Goal: Task Accomplishment & Management: Manage account settings

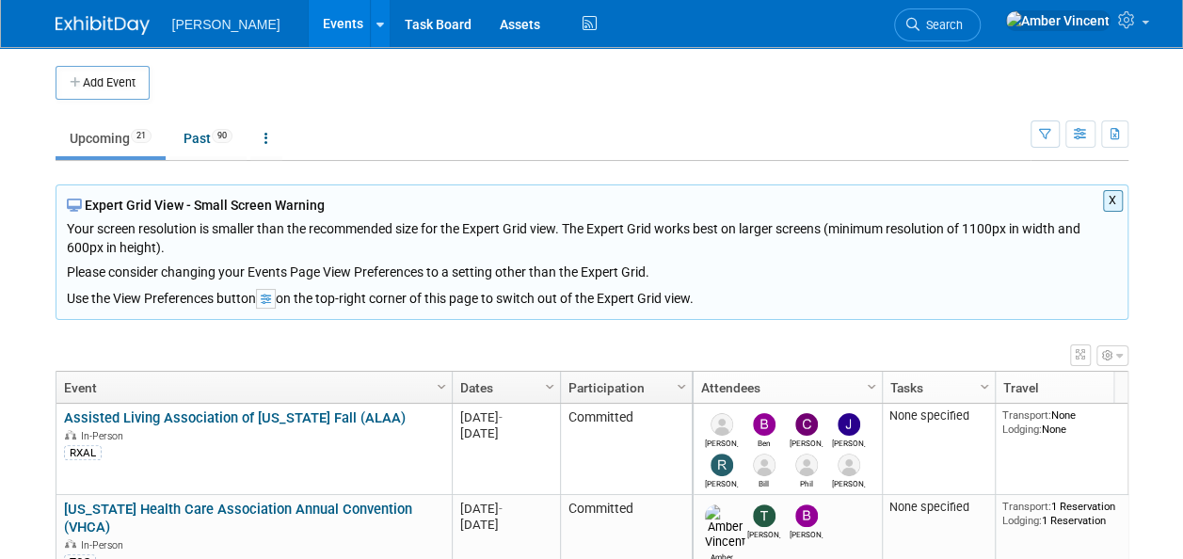
click at [963, 24] on span "Search" at bounding box center [940, 25] width 43 height 14
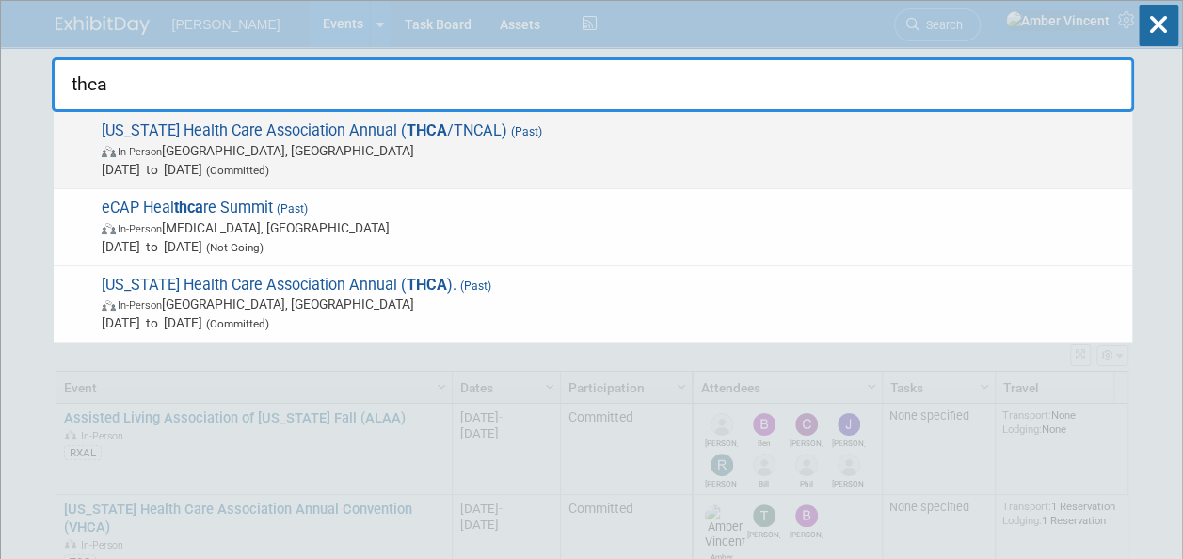
type input "thca"
click at [608, 156] on span "In-Person Nashville, TN" at bounding box center [612, 150] width 1021 height 19
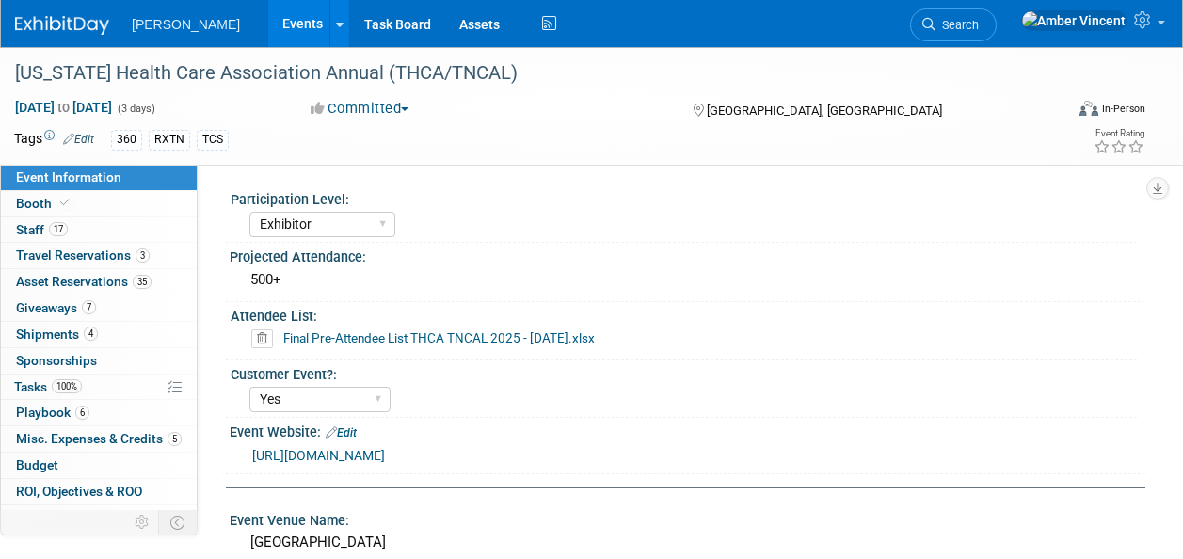
select select "Exhibitor"
select select "Yes"
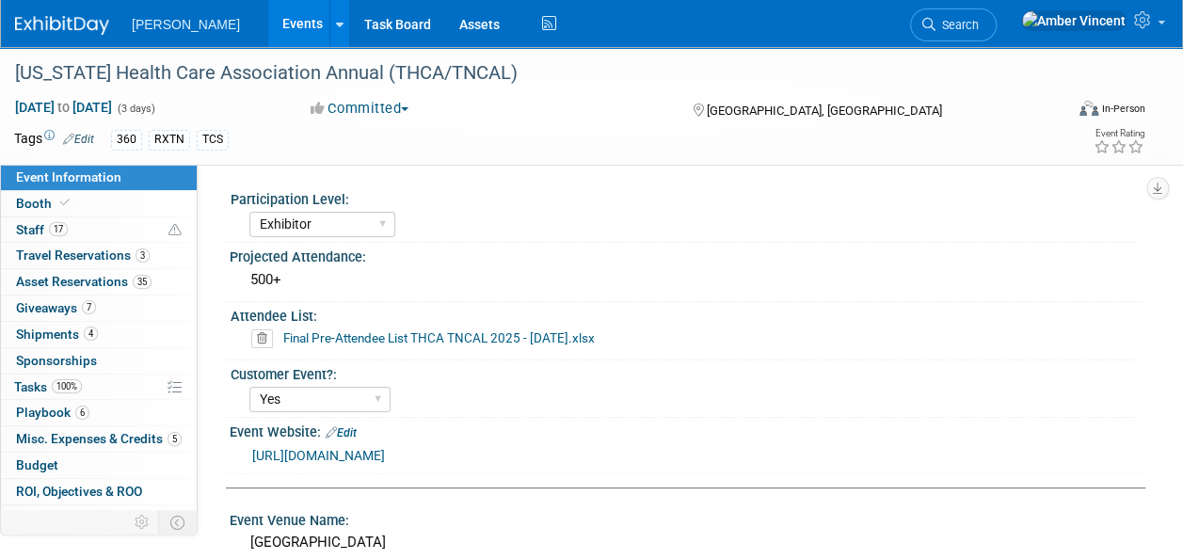
click at [263, 336] on icon at bounding box center [262, 338] width 22 height 19
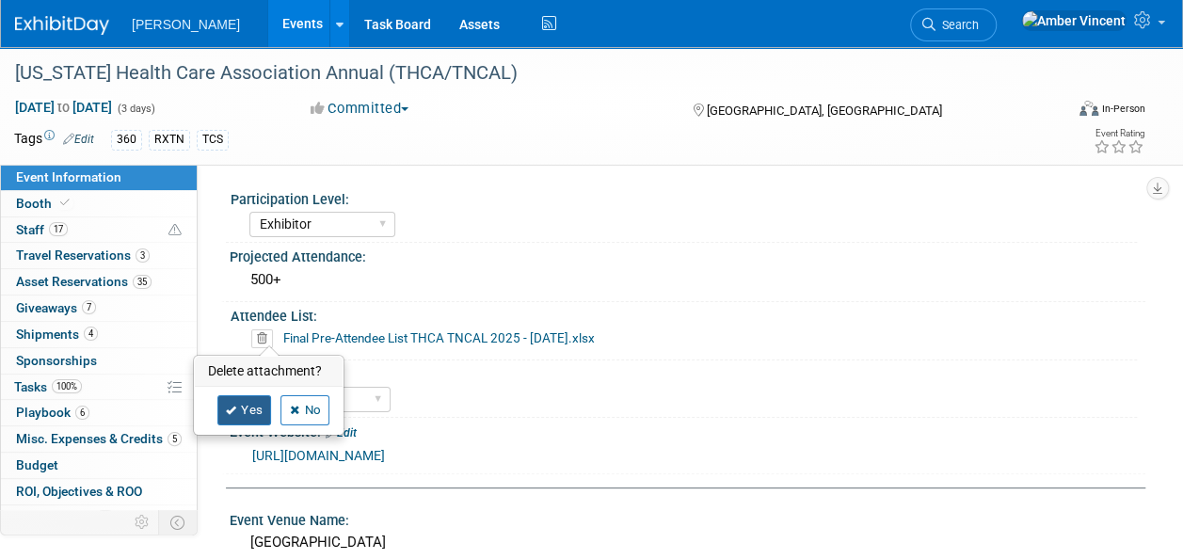
click at [253, 410] on link "Yes" at bounding box center [244, 410] width 55 height 30
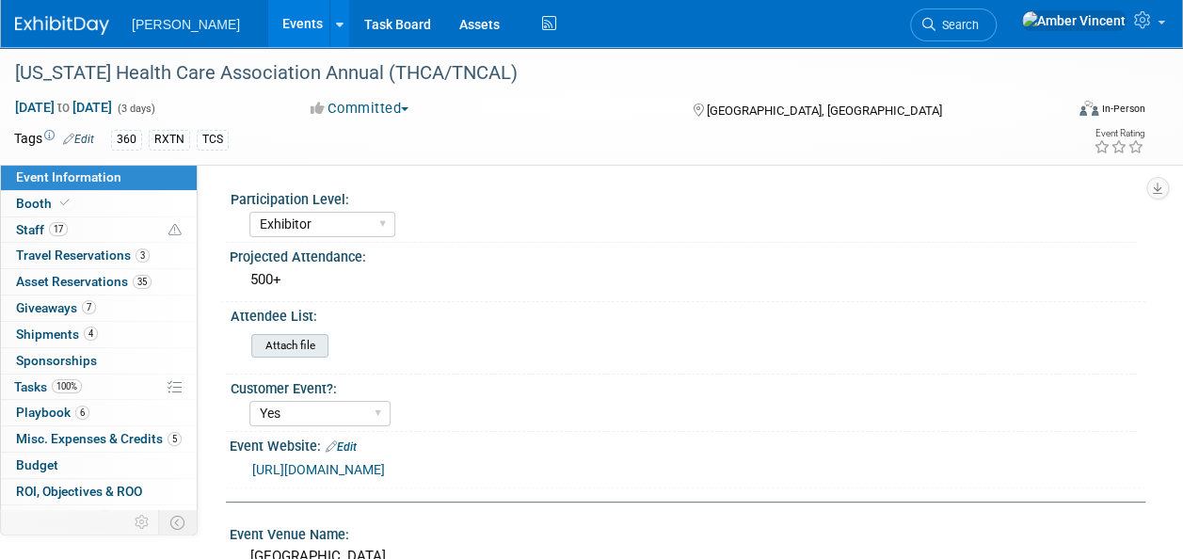
click at [273, 345] on input "file" at bounding box center [200, 346] width 256 height 22
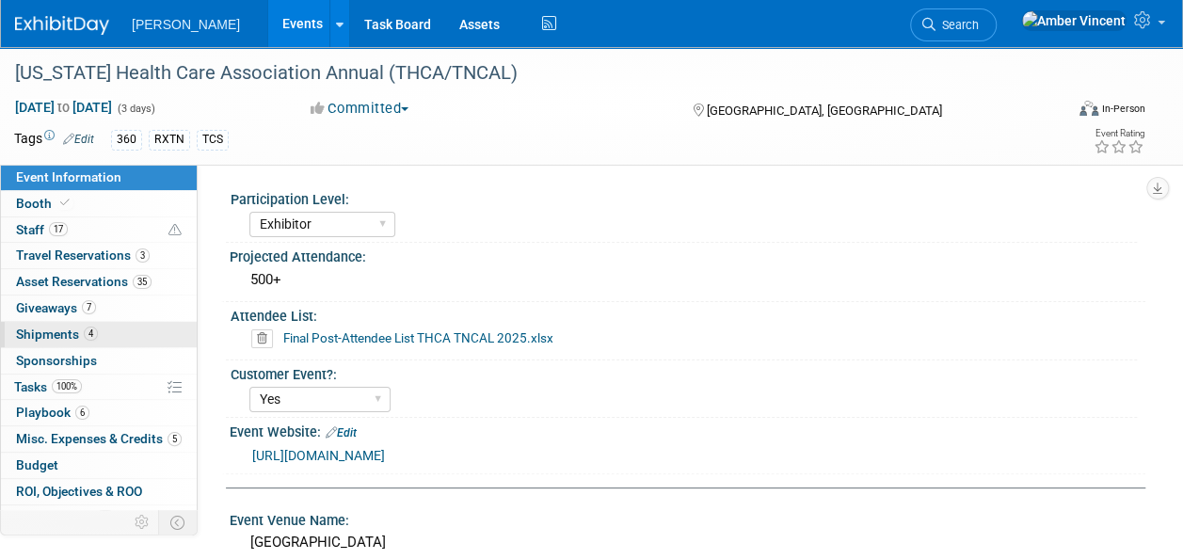
click at [82, 337] on span "Shipments 4" at bounding box center [57, 334] width 82 height 15
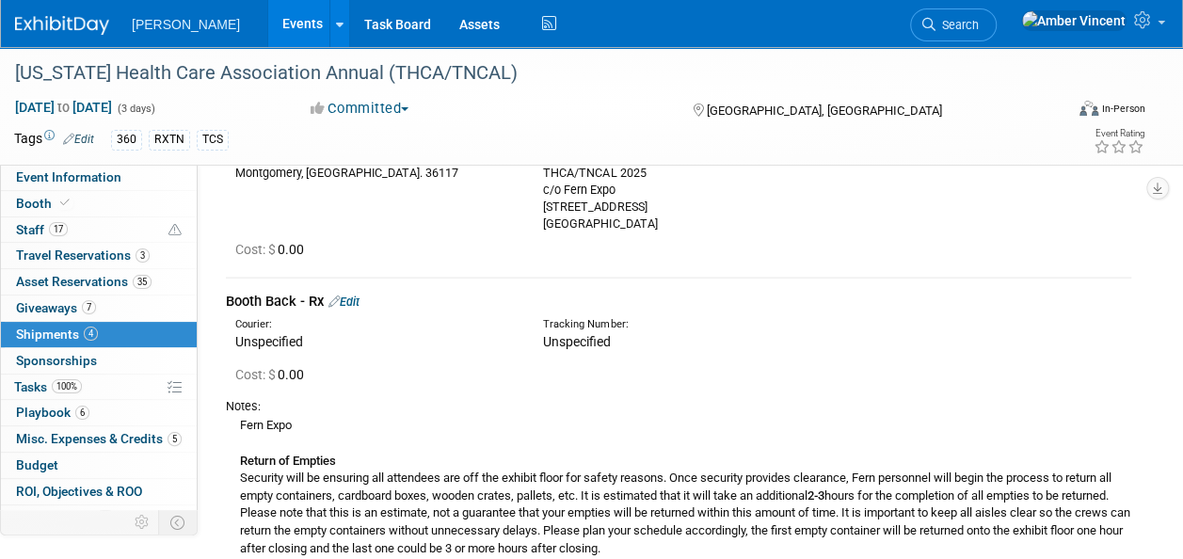
scroll to position [471, 0]
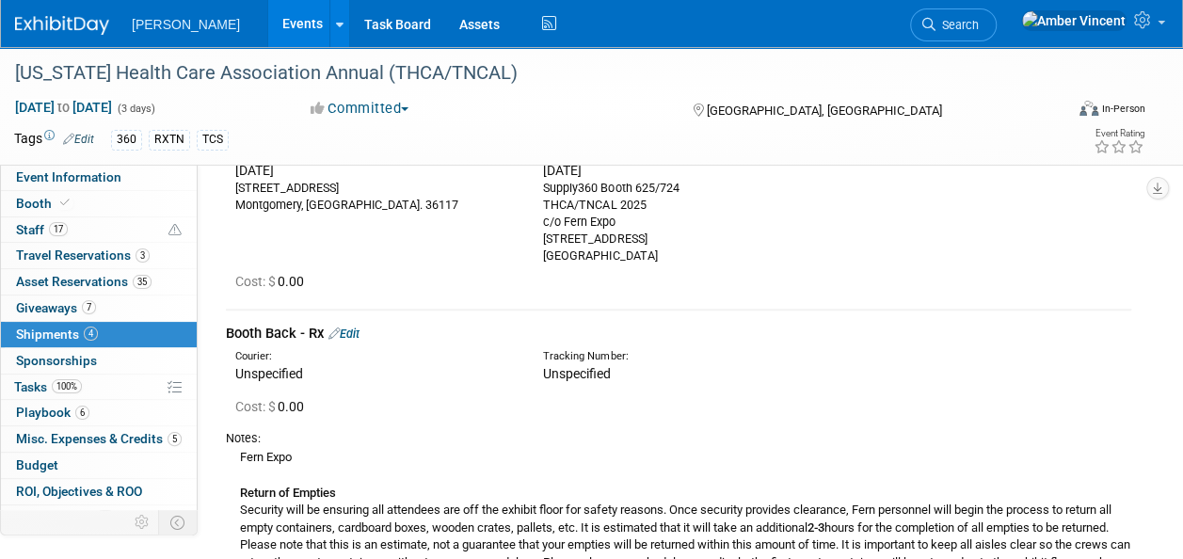
click at [358, 333] on link "Edit" at bounding box center [343, 334] width 31 height 14
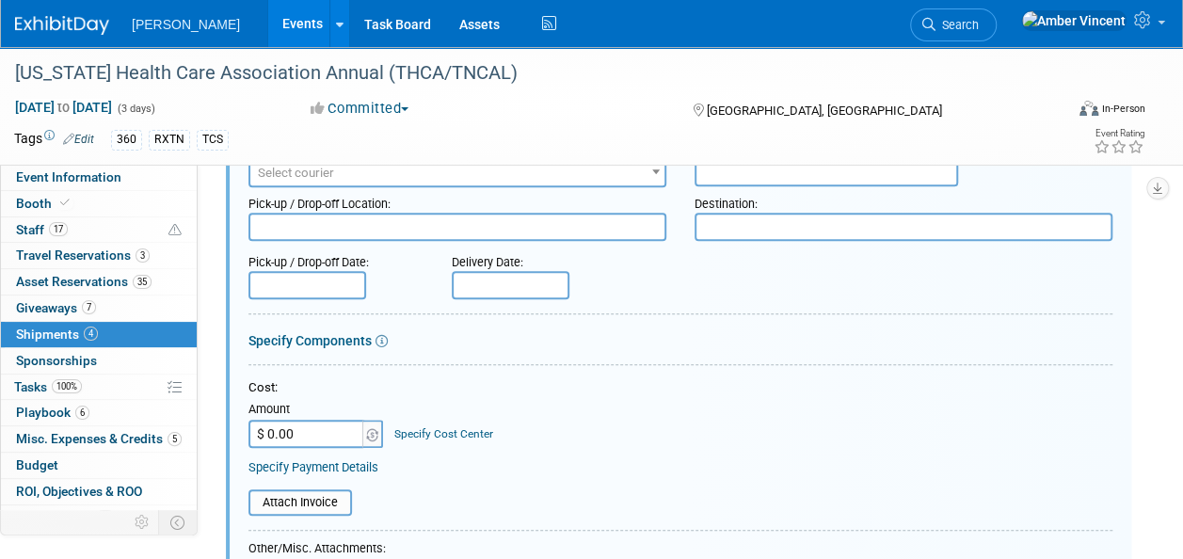
scroll to position [755, 0]
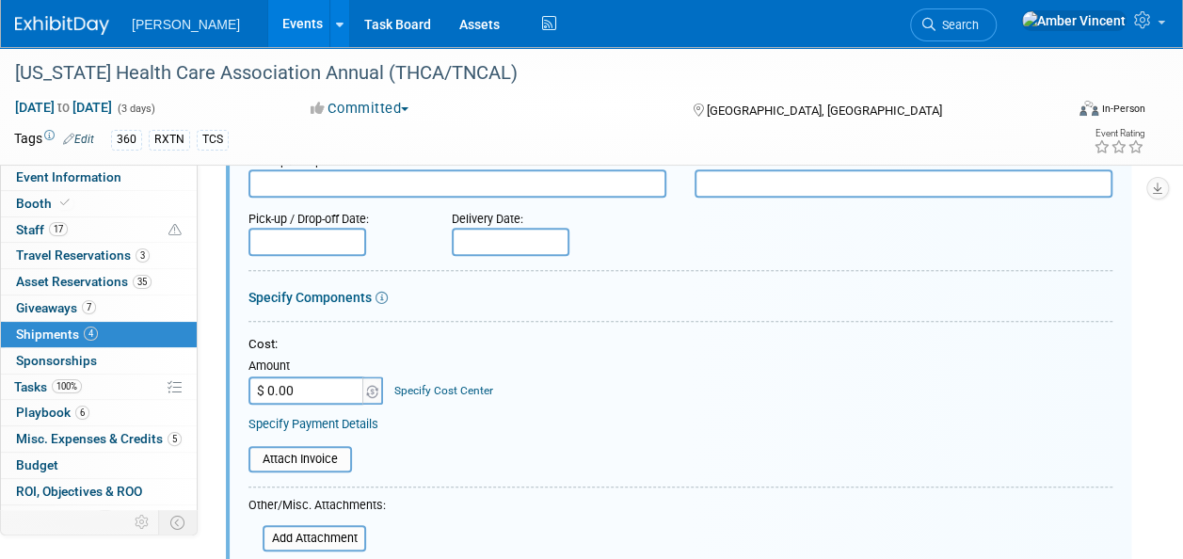
click at [321, 393] on input "$ 0.00" at bounding box center [307, 390] width 118 height 28
type input "$ 277.43"
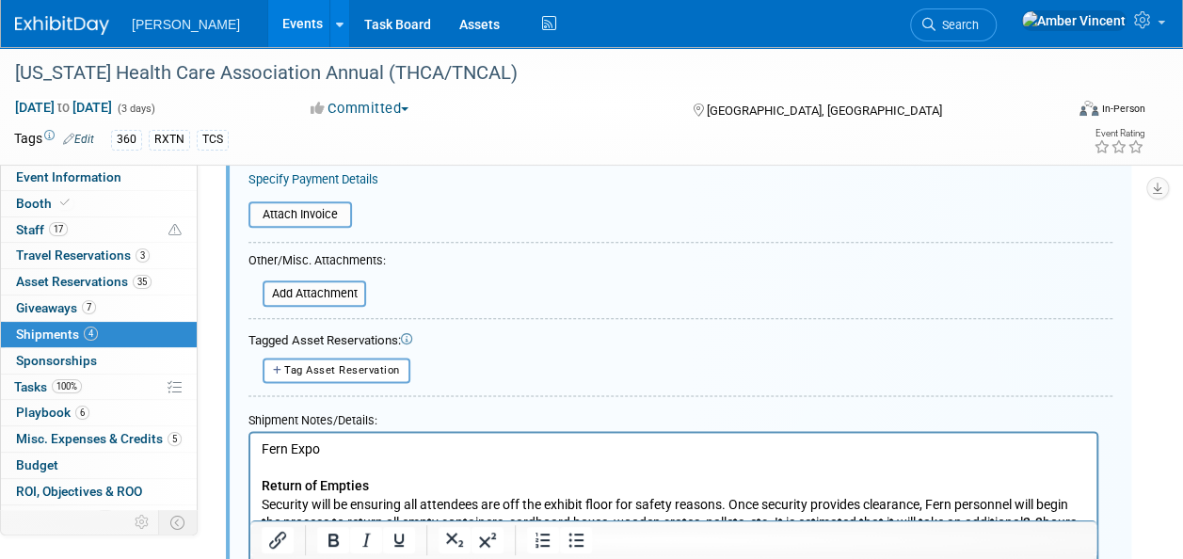
scroll to position [1037, 0]
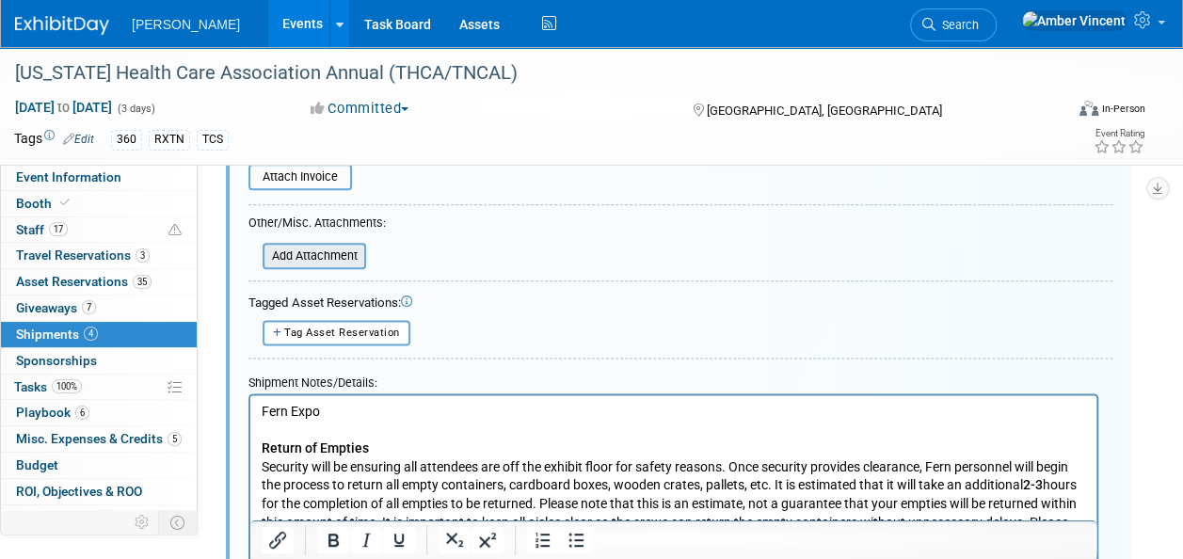
click at [342, 260] on input "file" at bounding box center [252, 256] width 224 height 23
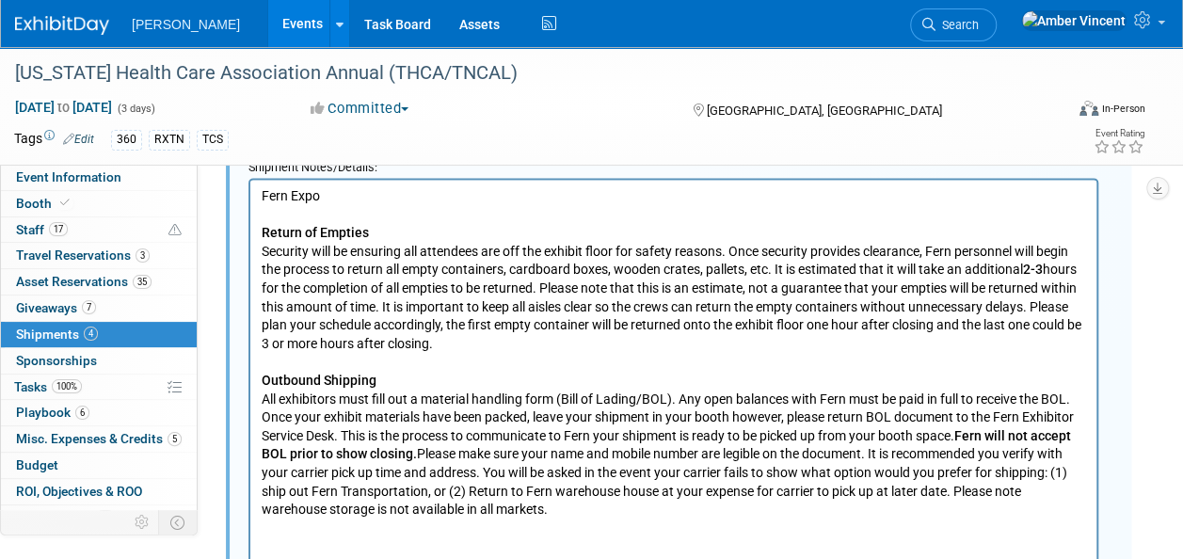
scroll to position [1413, 0]
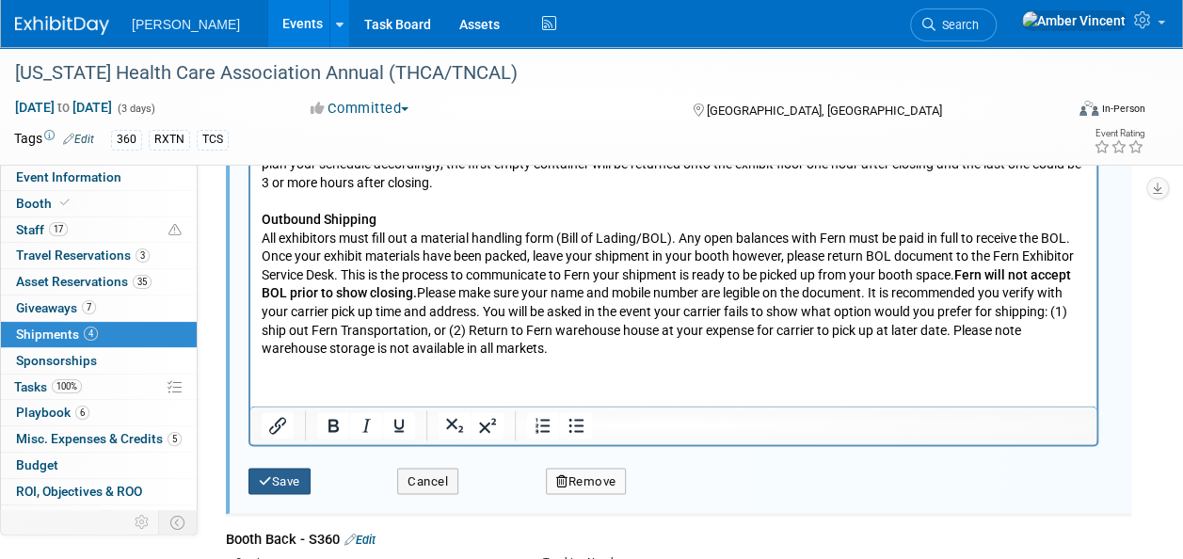
click at [280, 486] on button "Save" at bounding box center [279, 481] width 62 height 26
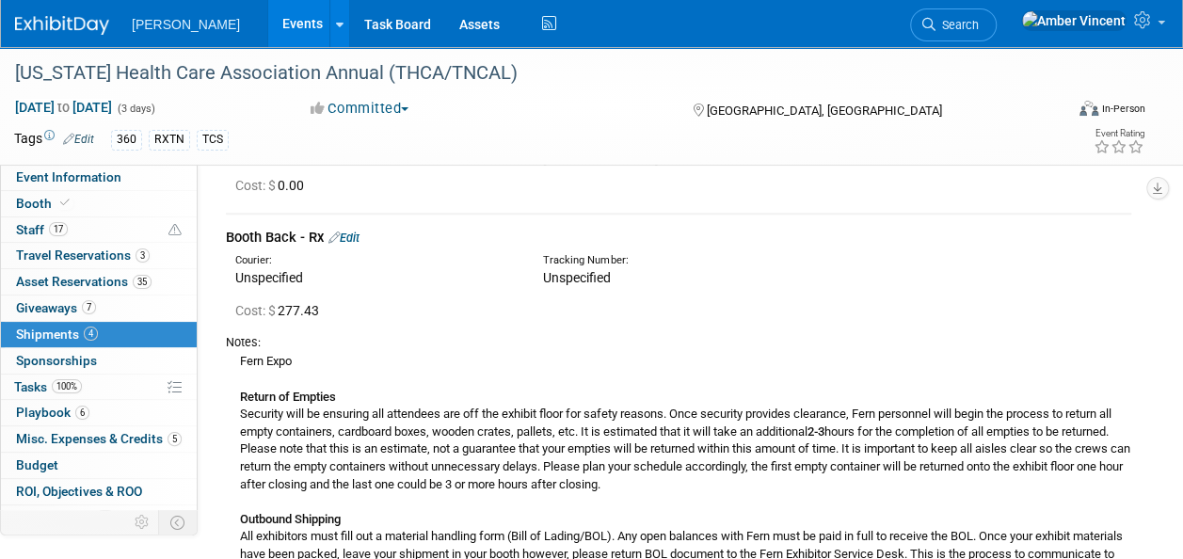
scroll to position [943, 0]
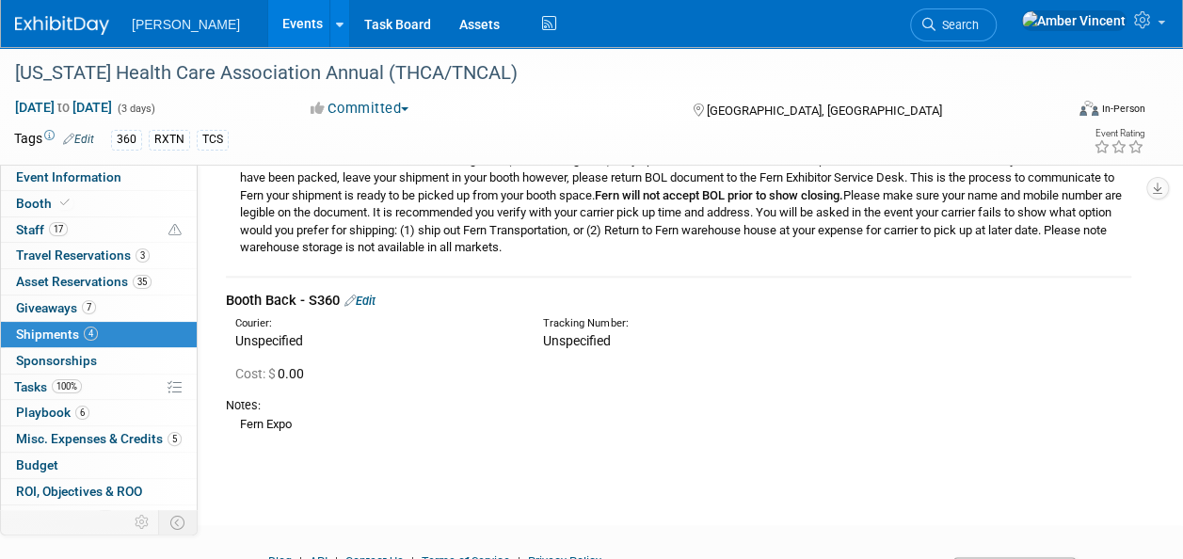
drag, startPoint x: 365, startPoint y: 300, endPoint x: 359, endPoint y: 333, distance: 33.4
click at [366, 300] on link "Edit" at bounding box center [359, 301] width 31 height 14
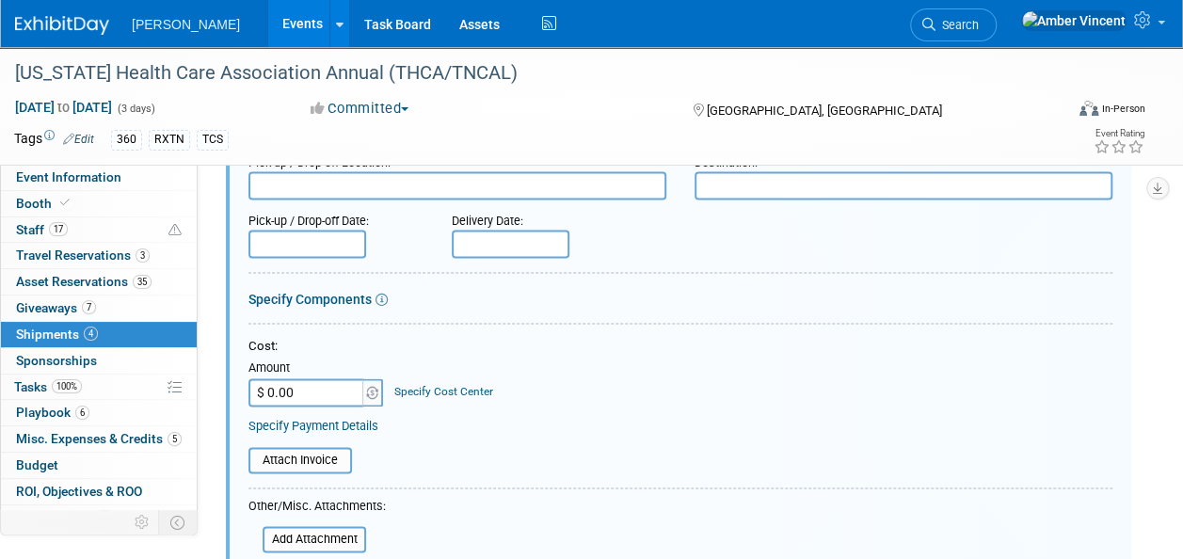
scroll to position [1193, 0]
click at [308, 393] on input "$ 0.00" at bounding box center [307, 391] width 118 height 28
type input "$ 277.43"
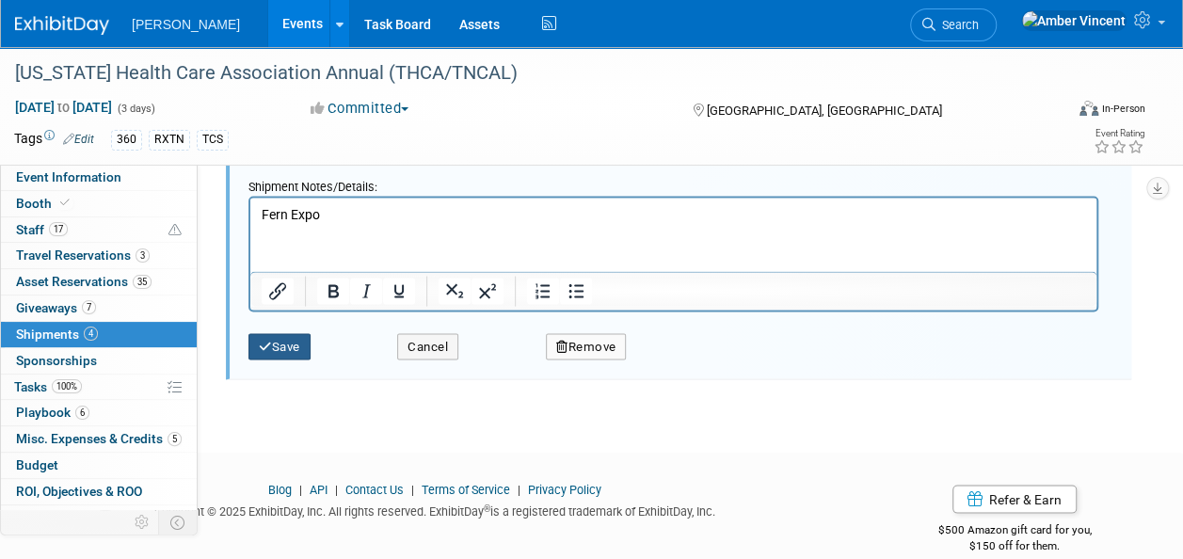
click at [290, 339] on button "Save" at bounding box center [279, 346] width 62 height 26
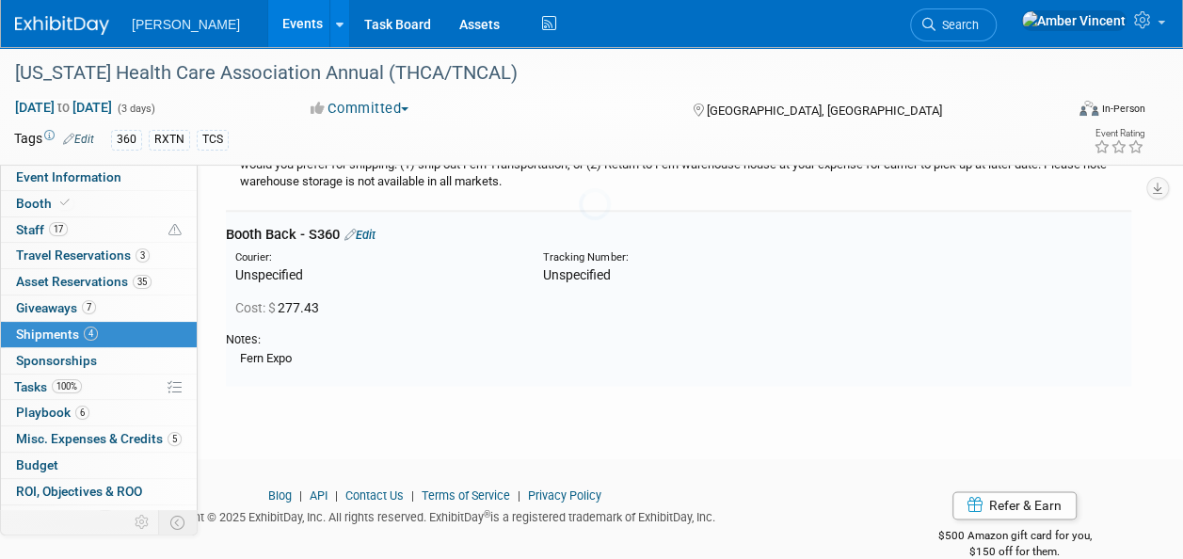
scroll to position [1005, 0]
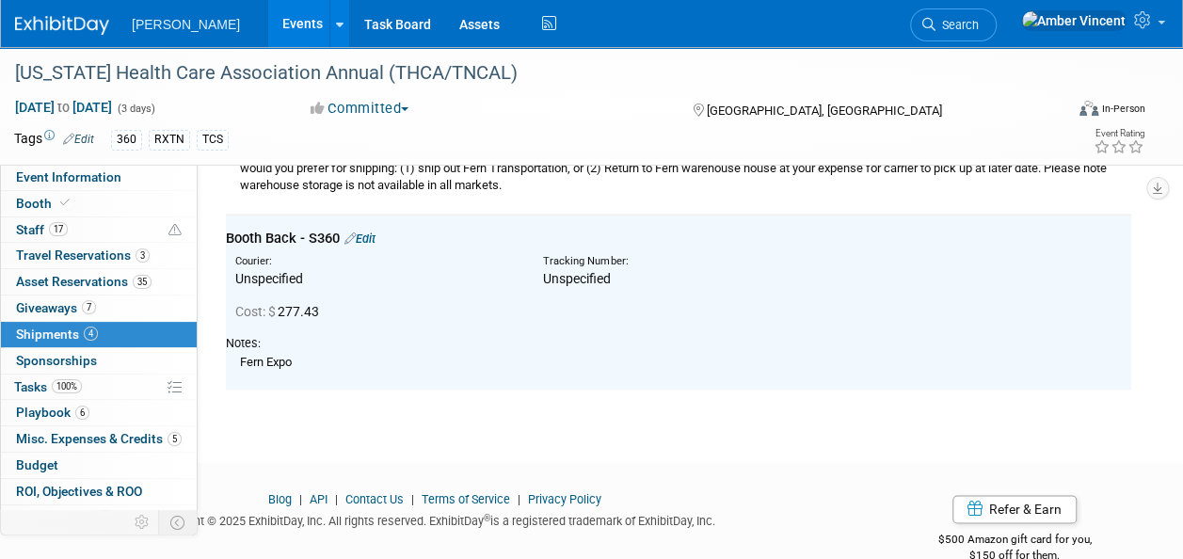
click at [374, 239] on link "Edit" at bounding box center [359, 238] width 31 height 14
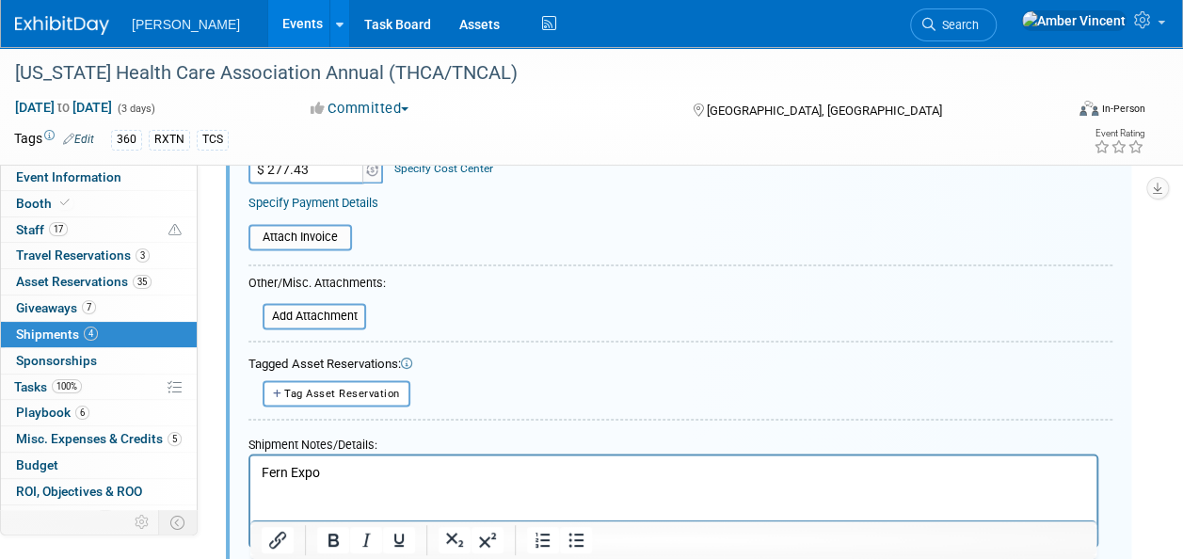
scroll to position [1476, 0]
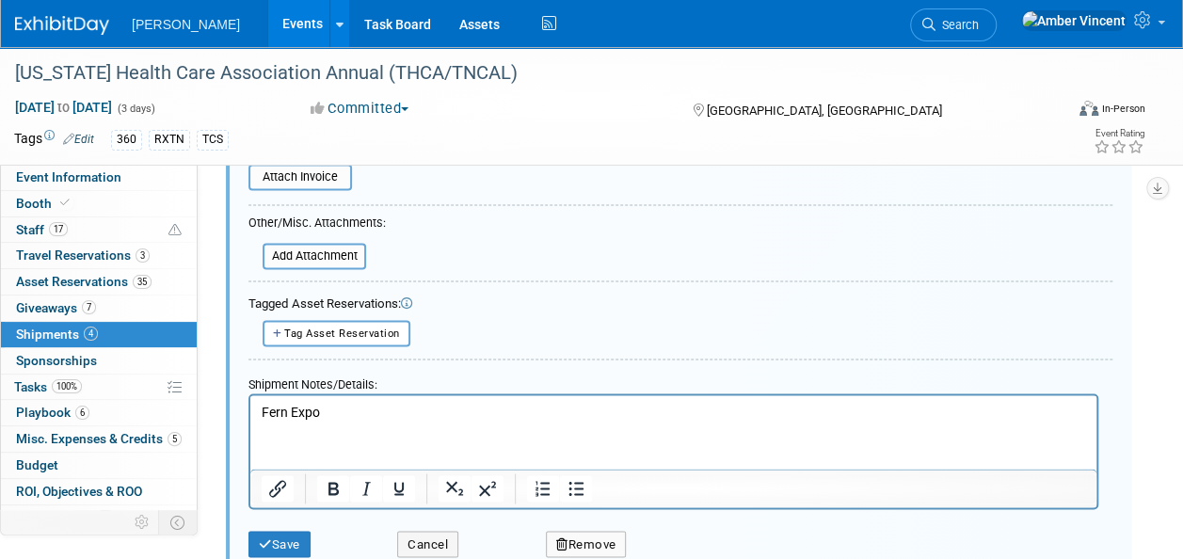
click at [326, 410] on p "Fern Expo" at bounding box center [674, 412] width 824 height 19
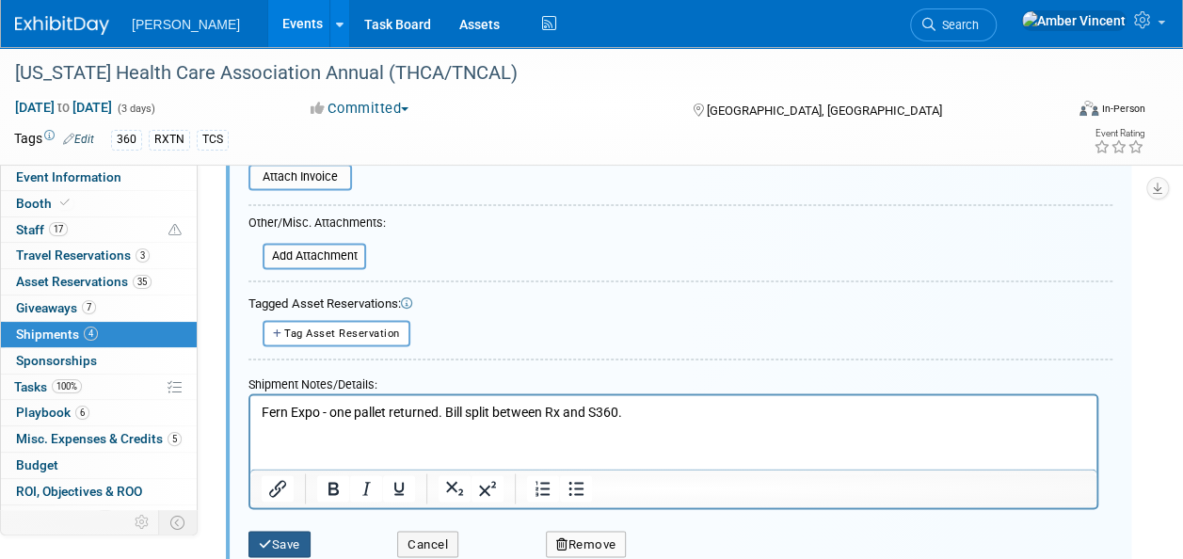
click at [299, 531] on button "Save" at bounding box center [279, 544] width 62 height 26
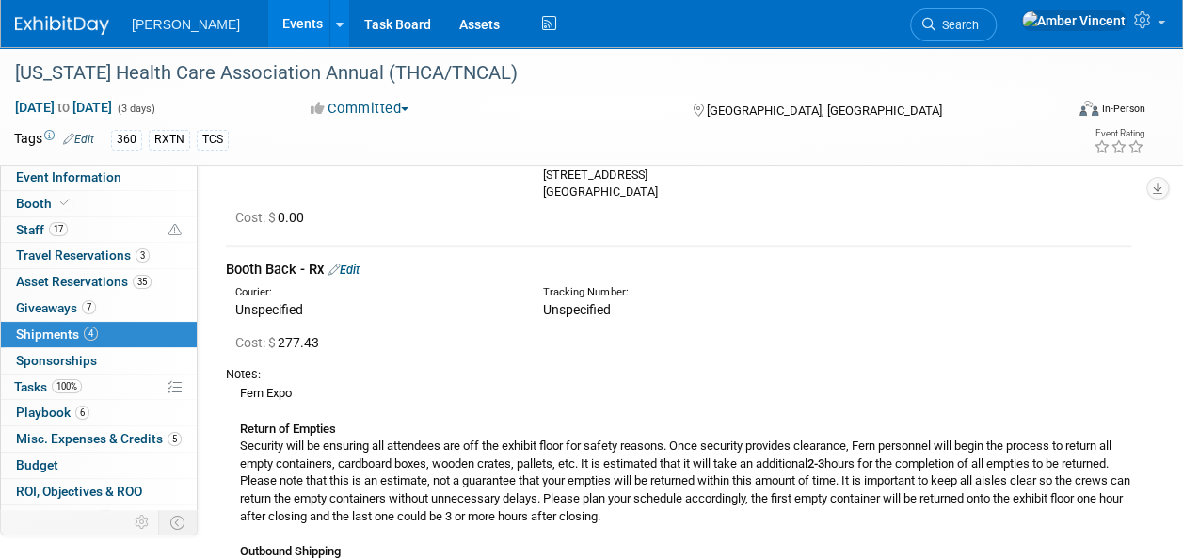
scroll to position [440, 0]
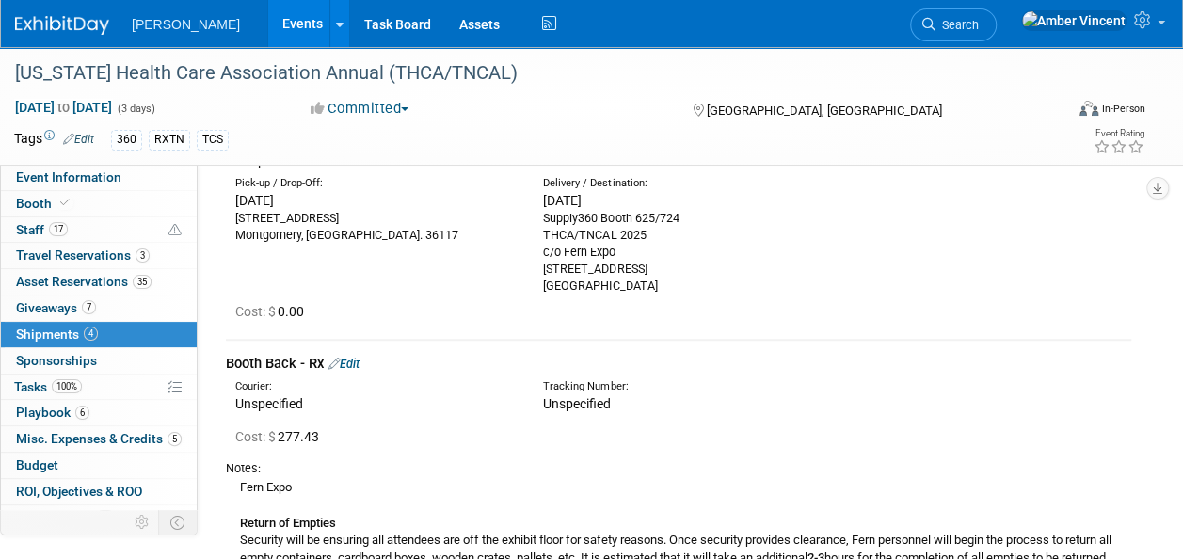
click at [359, 369] on link "Edit" at bounding box center [343, 364] width 31 height 14
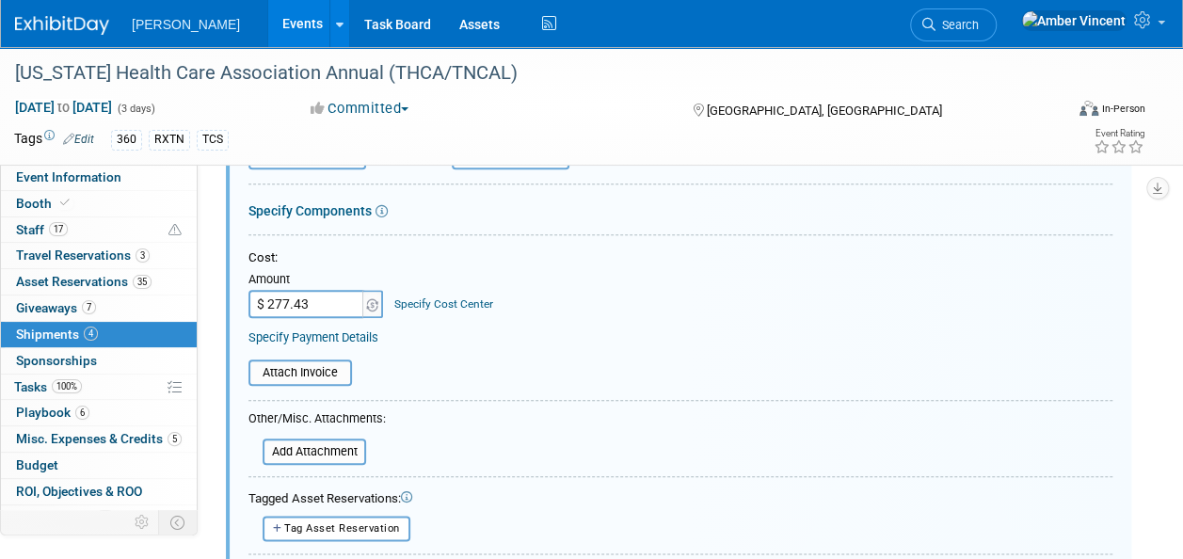
scroll to position [849, 0]
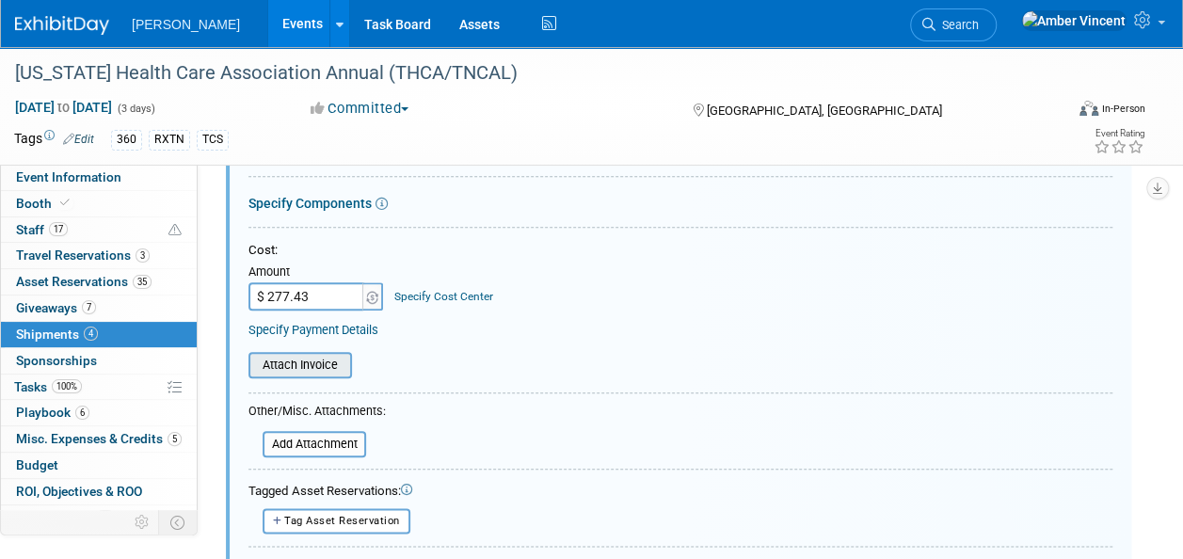
click at [332, 354] on input "file" at bounding box center [238, 365] width 224 height 23
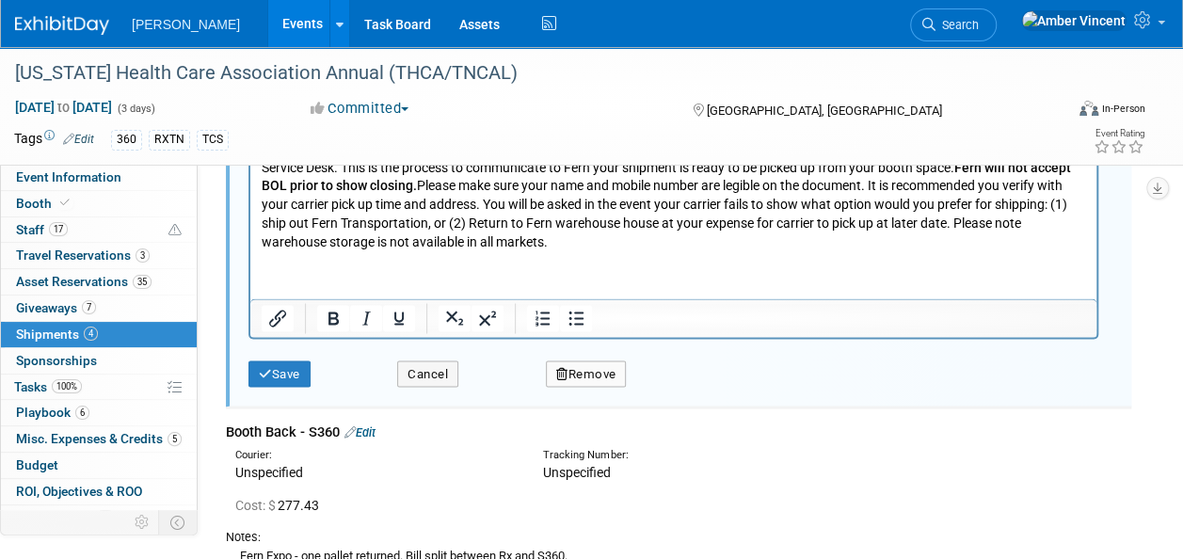
scroll to position [1602, 0]
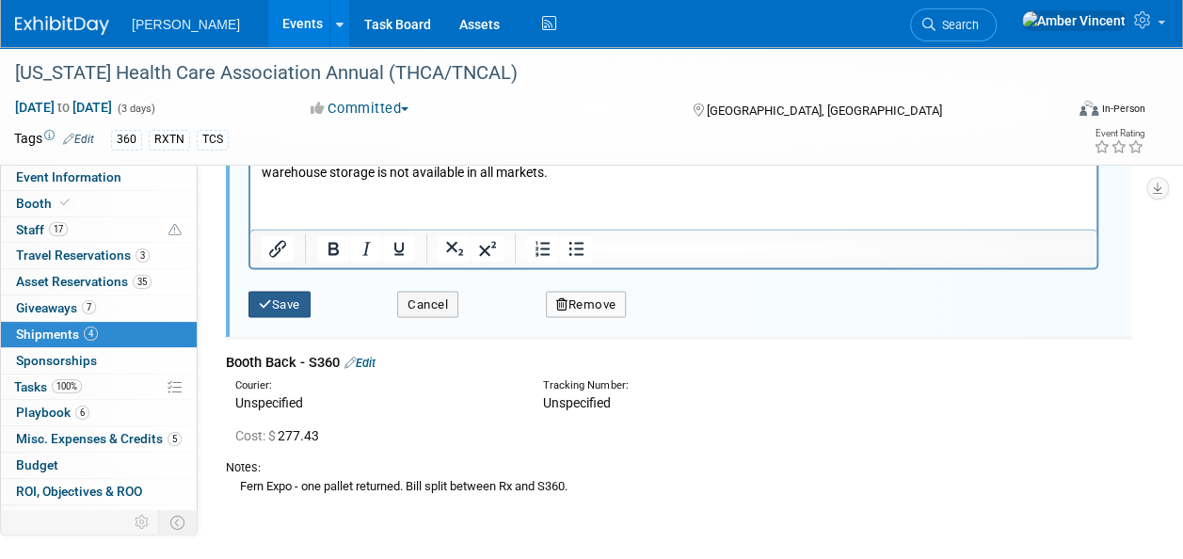
click at [299, 303] on button "Save" at bounding box center [279, 304] width 62 height 26
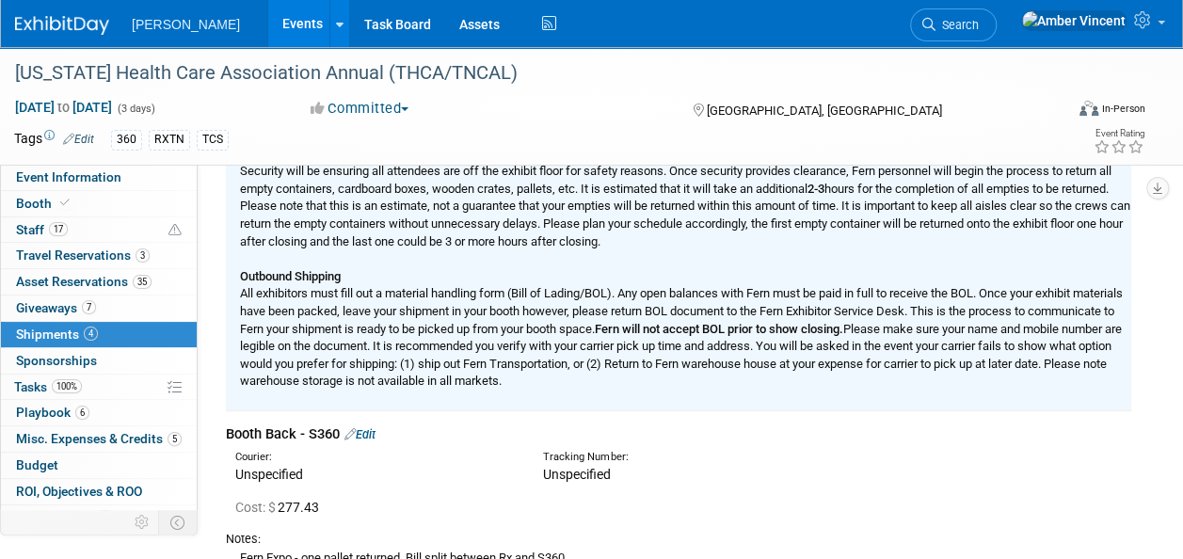
scroll to position [1041, 0]
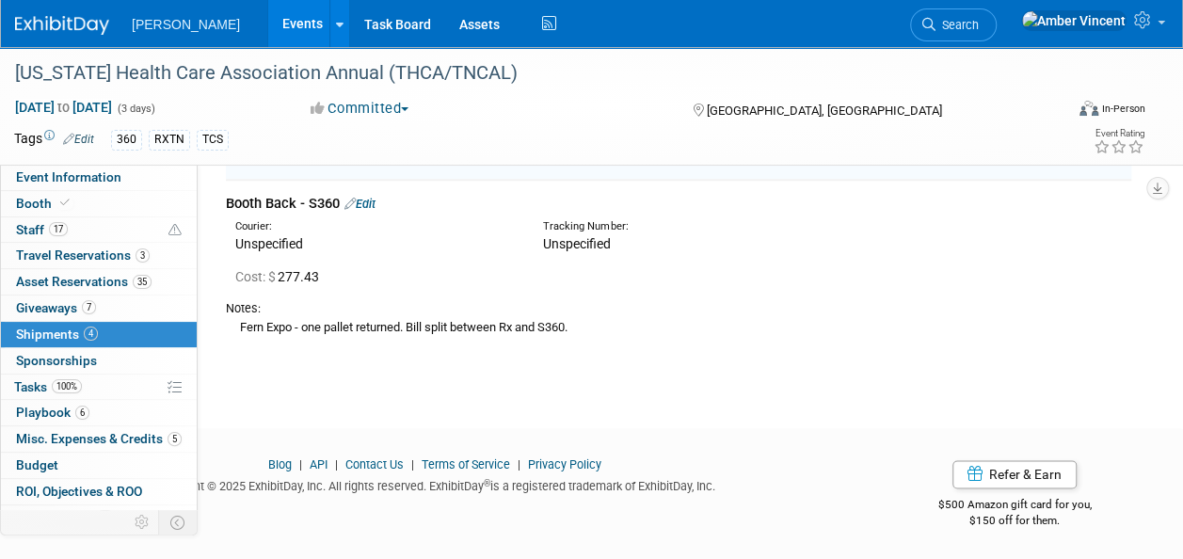
click at [375, 202] on link "Edit" at bounding box center [359, 204] width 31 height 14
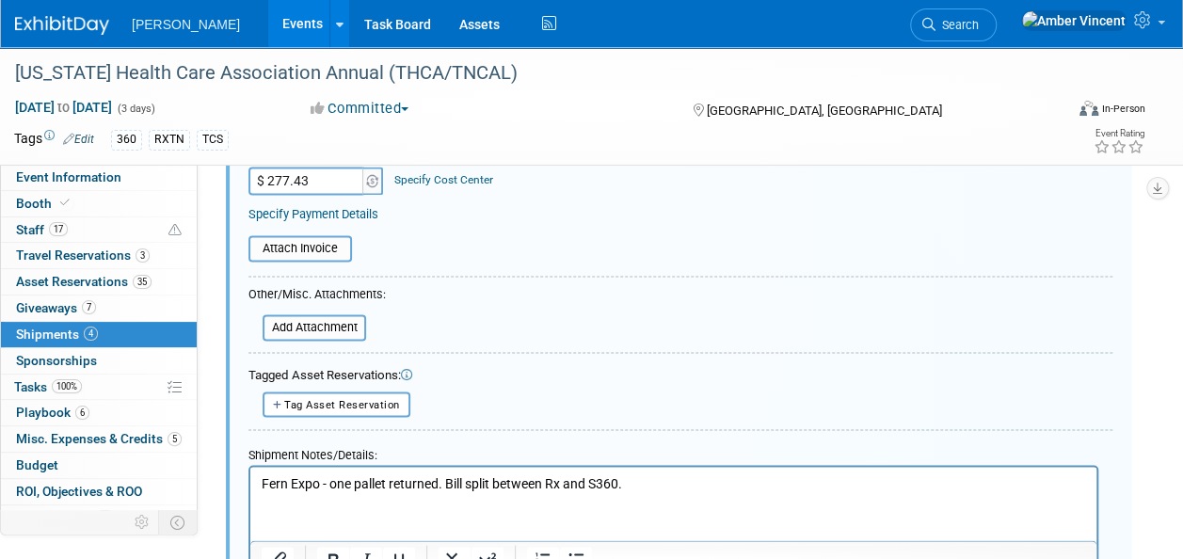
scroll to position [1476, 0]
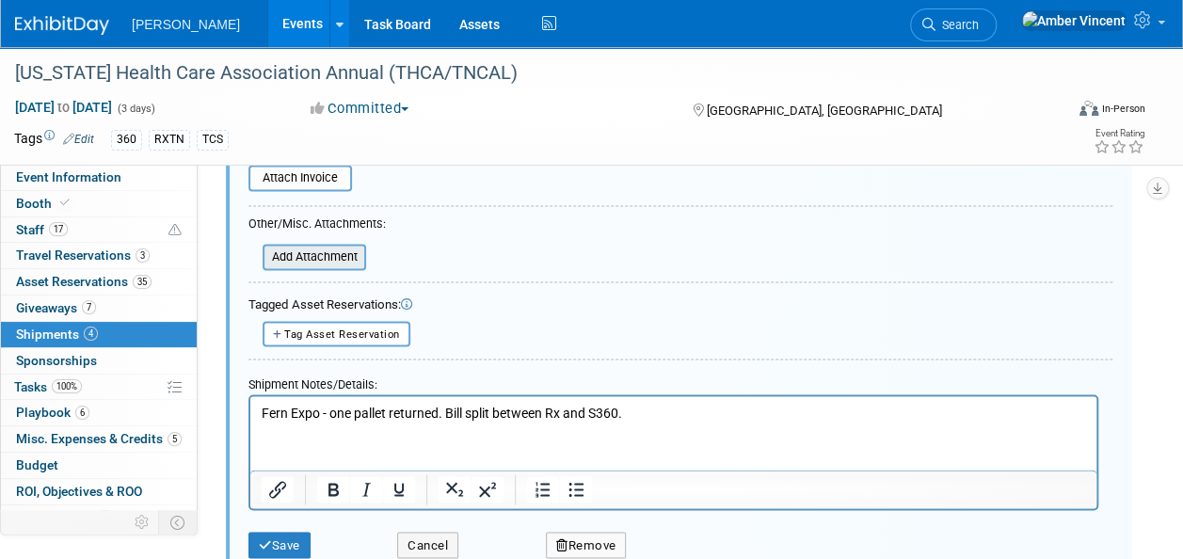
click at [335, 256] on input "file" at bounding box center [252, 257] width 224 height 23
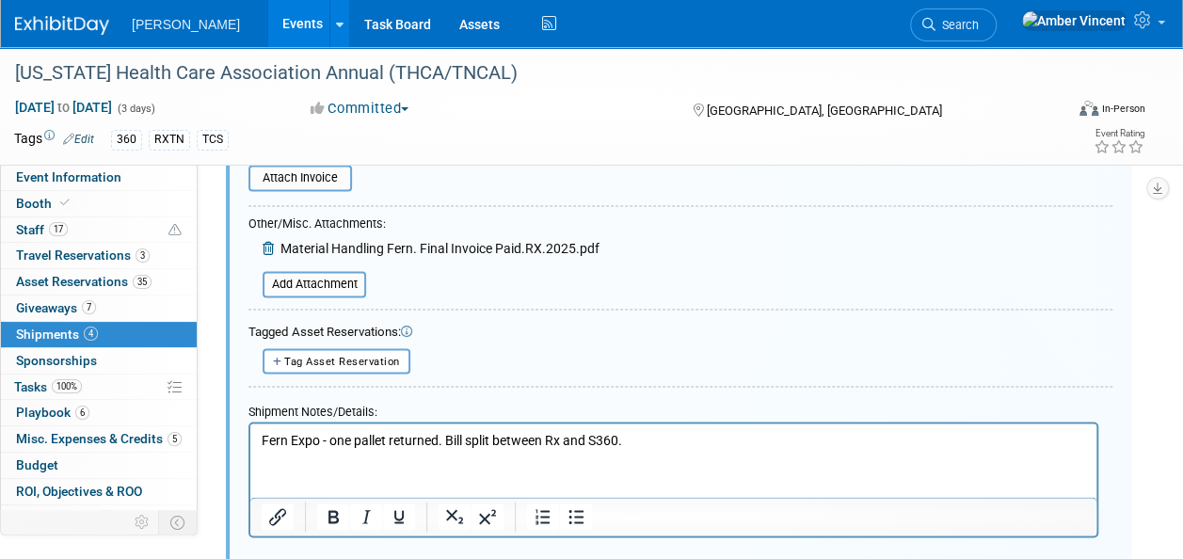
scroll to position [1570, 0]
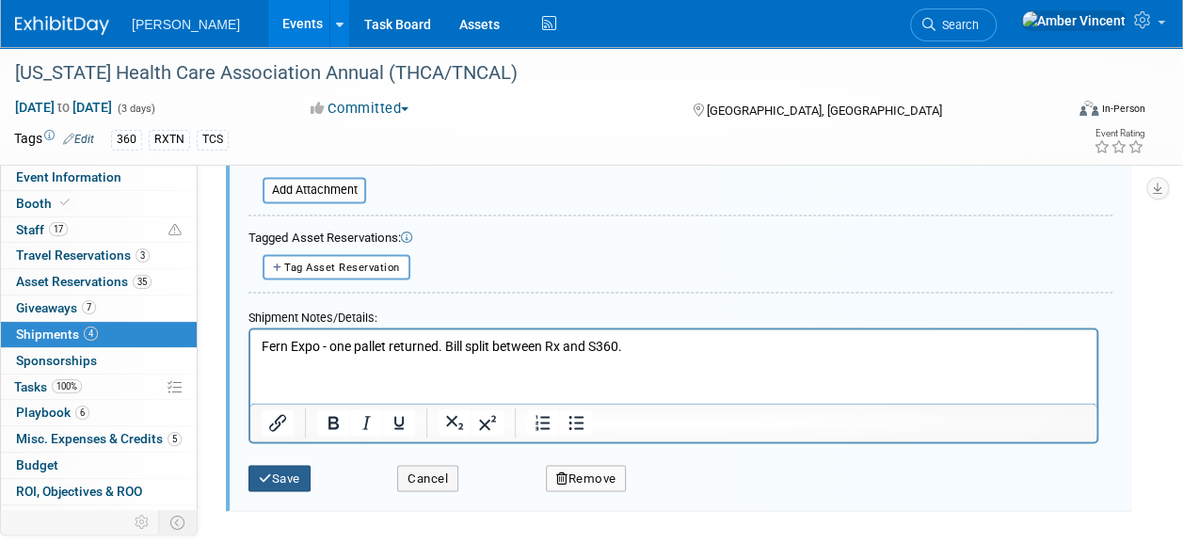
click at [298, 479] on button "Save" at bounding box center [279, 478] width 62 height 26
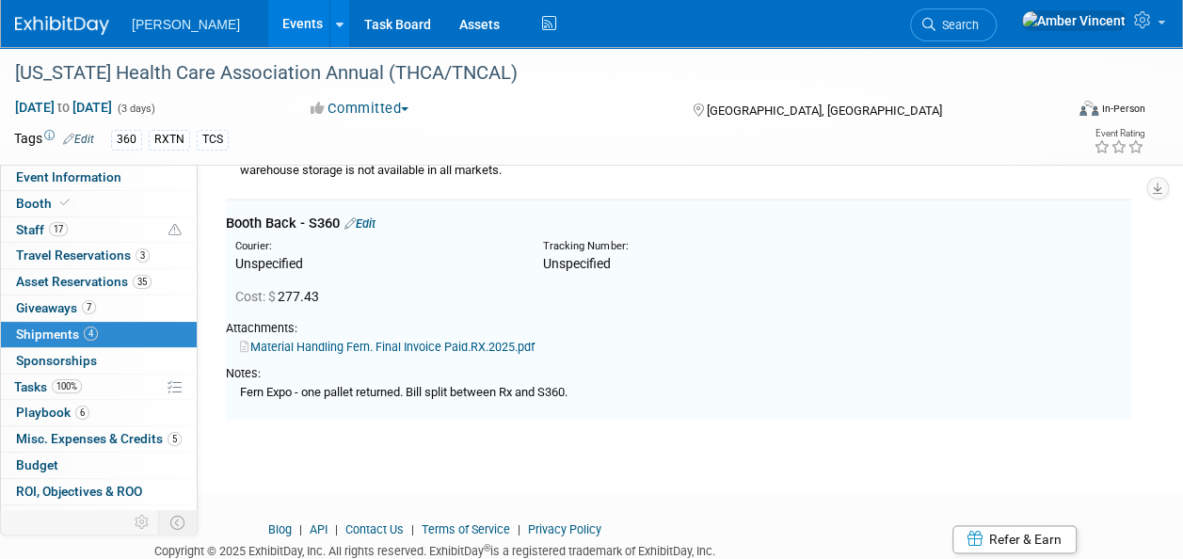
scroll to position [1005, 0]
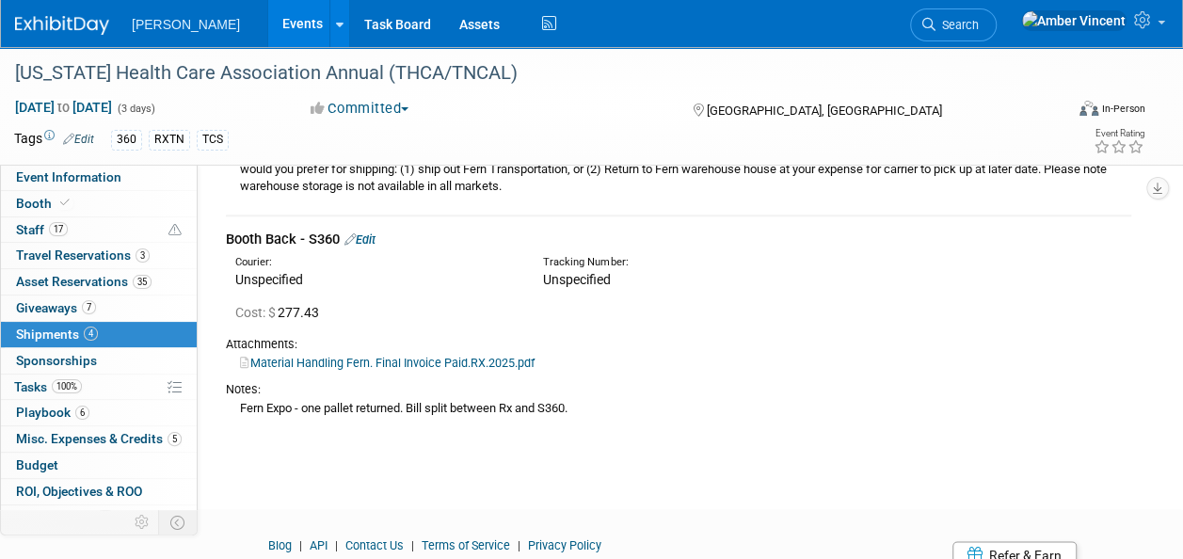
click at [979, 23] on span "Search" at bounding box center [956, 25] width 43 height 14
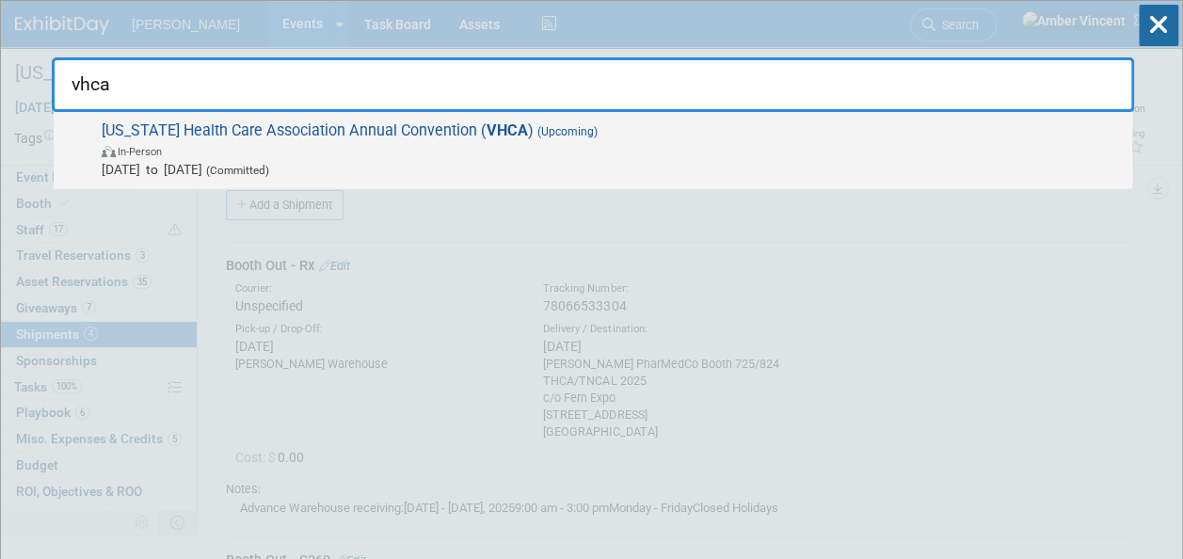
type input "vhca"
click at [565, 151] on span "In-Person" at bounding box center [612, 150] width 1021 height 19
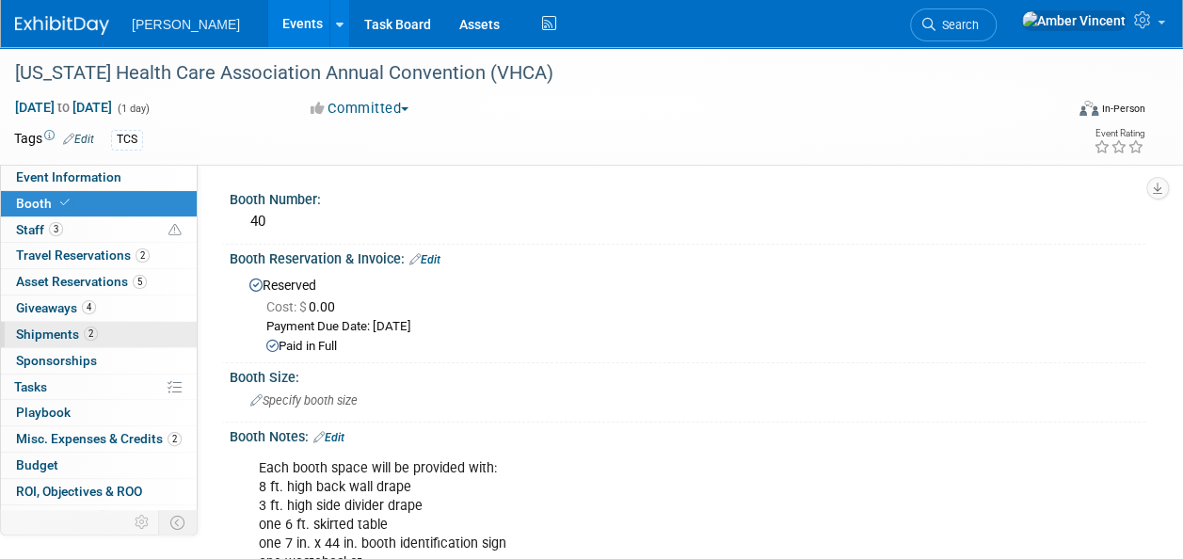
click at [85, 329] on span "2" at bounding box center [91, 334] width 14 height 14
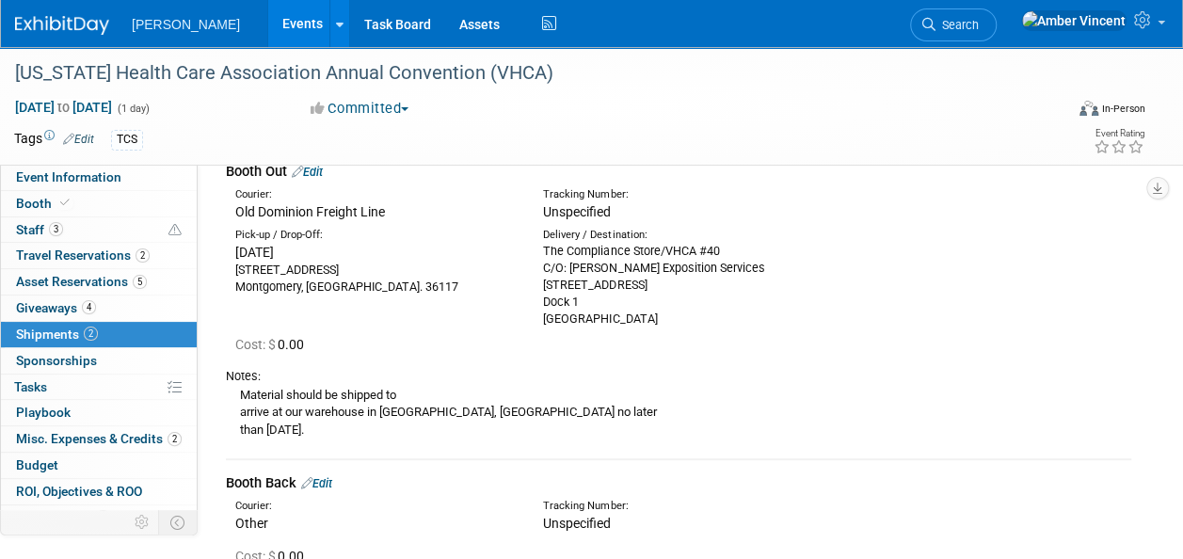
scroll to position [374, 0]
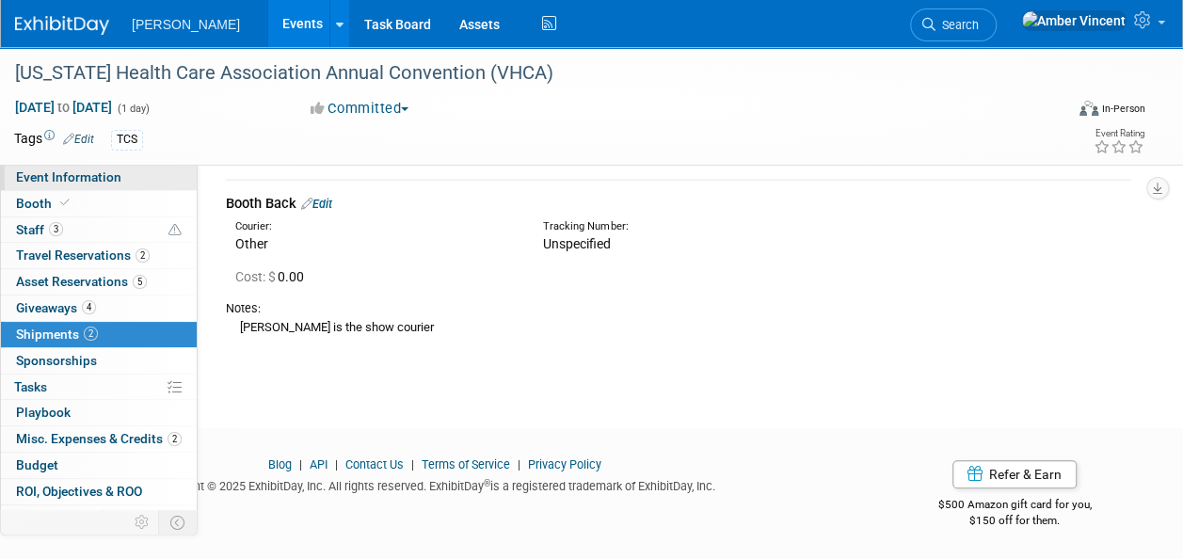
click at [67, 185] on link "Event Information" at bounding box center [99, 177] width 196 height 25
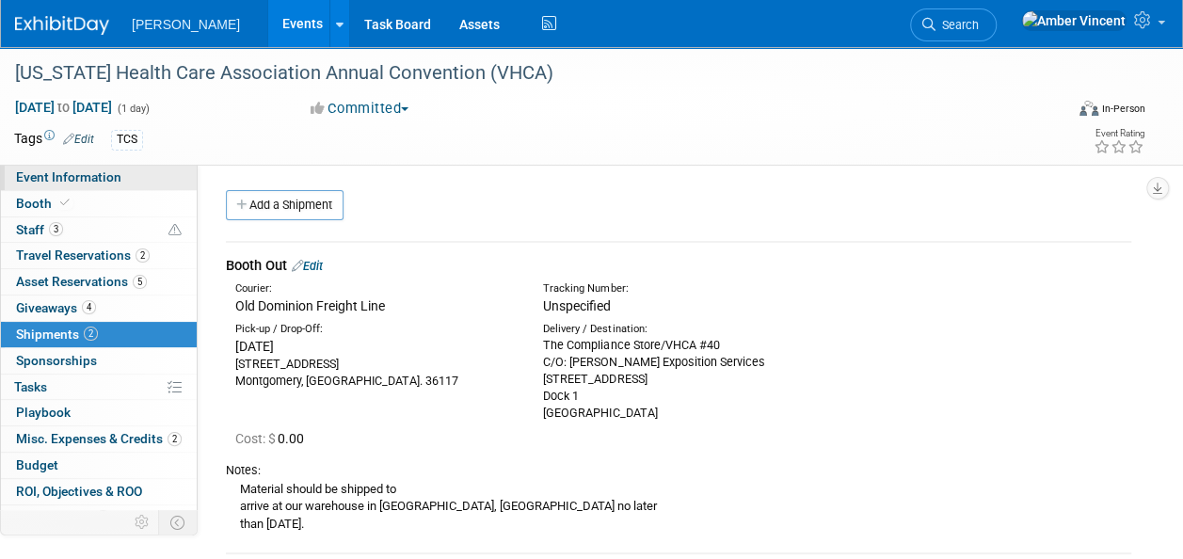
select select "Exhibitor"
select select "No"
